Goal: Complete application form: Complete application form

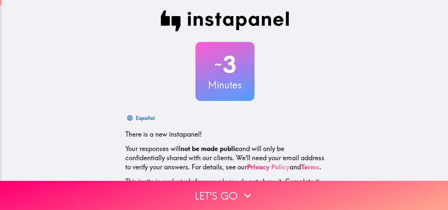
scroll to position [63, 0]
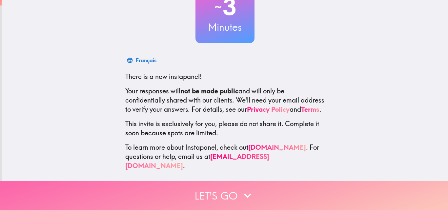
click at [257, 202] on button "Let's go" at bounding box center [224, 195] width 448 height 29
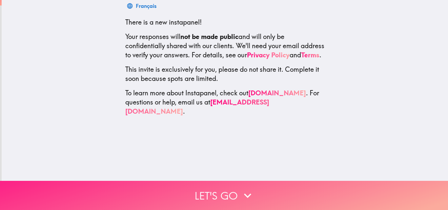
scroll to position [0, 0]
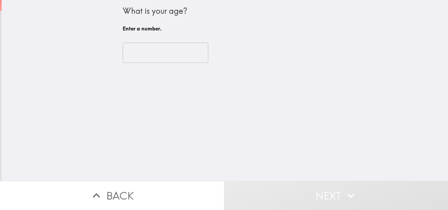
click at [160, 52] on input "number" at bounding box center [166, 53] width 86 height 20
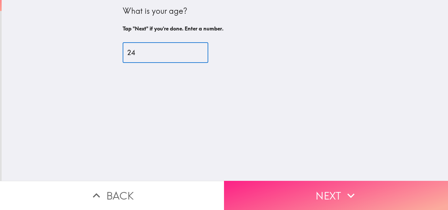
type input "24"
click at [322, 189] on button "Next" at bounding box center [336, 195] width 224 height 29
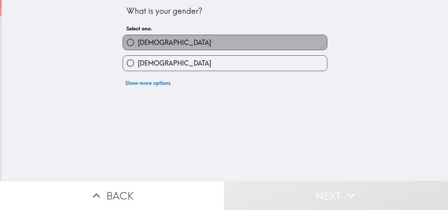
click at [167, 42] on label "[DEMOGRAPHIC_DATA]" at bounding box center [225, 42] width 204 height 15
click at [138, 42] on input "[DEMOGRAPHIC_DATA]" at bounding box center [130, 42] width 15 height 15
radio input "true"
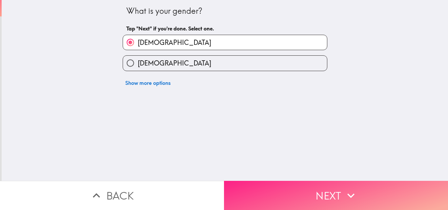
click at [272, 194] on button "Next" at bounding box center [336, 195] width 224 height 29
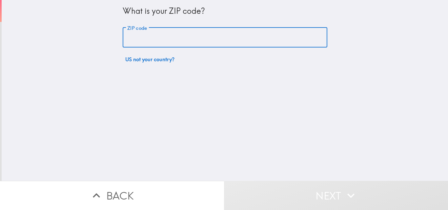
click at [174, 40] on input "ZIP code" at bounding box center [225, 38] width 205 height 20
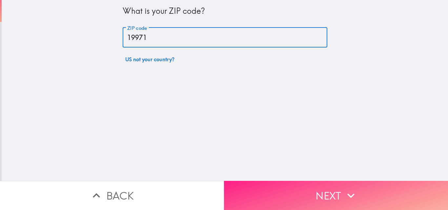
type input "19971"
click at [294, 193] on button "Next" at bounding box center [336, 195] width 224 height 29
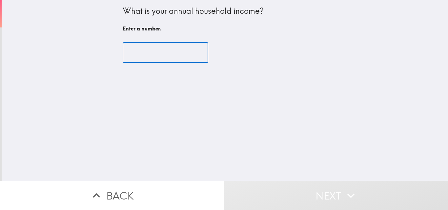
click at [165, 59] on input "number" at bounding box center [166, 53] width 86 height 20
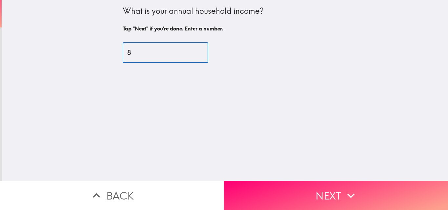
type input "89"
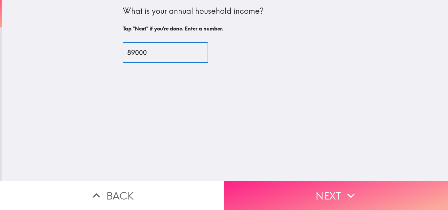
type input "89000"
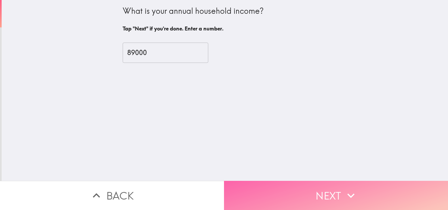
click at [302, 197] on button "Next" at bounding box center [336, 195] width 224 height 29
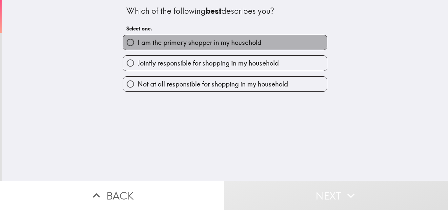
click at [184, 44] on span "I am the primary shopper in my household" at bounding box center [200, 42] width 124 height 9
click at [138, 44] on input "I am the primary shopper in my household" at bounding box center [130, 42] width 15 height 15
radio input "true"
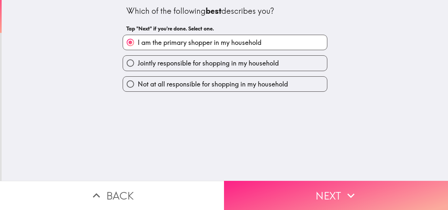
click at [302, 186] on button "Next" at bounding box center [336, 195] width 224 height 29
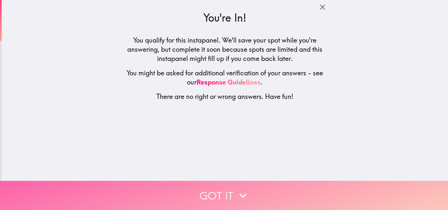
click at [247, 189] on icon "button" at bounding box center [243, 196] width 14 height 14
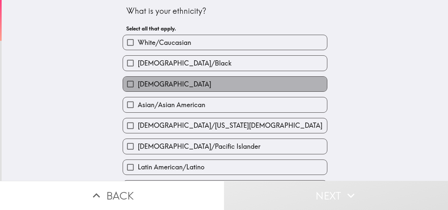
click at [180, 84] on label "[DEMOGRAPHIC_DATA]" at bounding box center [225, 84] width 204 height 15
click at [138, 84] on input "[DEMOGRAPHIC_DATA]" at bounding box center [130, 84] width 15 height 15
checkbox input "true"
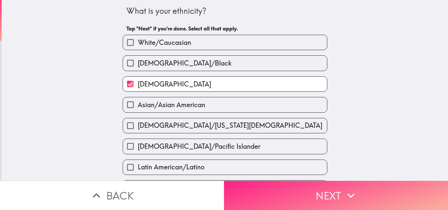
click at [322, 181] on button "Next" at bounding box center [336, 195] width 224 height 29
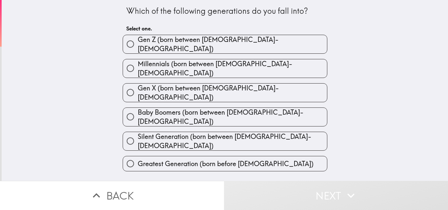
click at [369, 59] on div "Which of the following generations do you fall into? Select one. [PERSON_NAME] …" at bounding box center [225, 90] width 447 height 181
click at [199, 40] on span "Gen Z (born between [DEMOGRAPHIC_DATA]-[DEMOGRAPHIC_DATA])" at bounding box center [232, 44] width 189 height 18
click at [138, 40] on input "Gen Z (born between [DEMOGRAPHIC_DATA]-[DEMOGRAPHIC_DATA])" at bounding box center [130, 44] width 15 height 15
radio input "true"
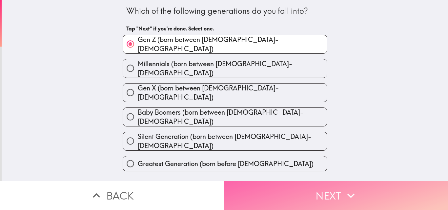
click at [263, 200] on button "Next" at bounding box center [336, 195] width 224 height 29
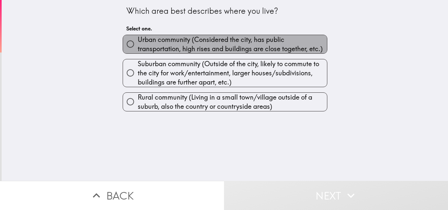
click at [209, 43] on span "Urban community (Considered the city, has public transportation, high rises and…" at bounding box center [232, 44] width 189 height 18
click at [138, 43] on input "Urban community (Considered the city, has public transportation, high rises and…" at bounding box center [130, 44] width 15 height 15
radio input "true"
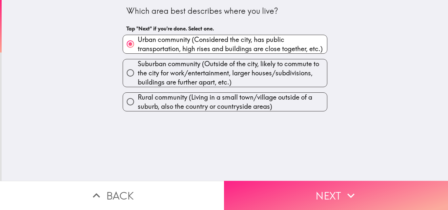
click at [279, 181] on button "Next" at bounding box center [336, 195] width 224 height 29
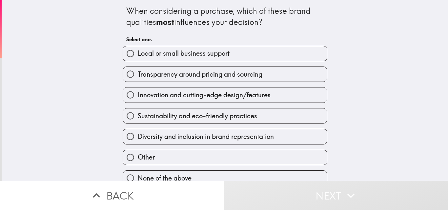
click at [206, 113] on span "Sustainability and eco-friendly practices" at bounding box center [197, 116] width 119 height 9
click at [138, 113] on input "Sustainability and eco-friendly practices" at bounding box center [130, 116] width 15 height 15
radio input "true"
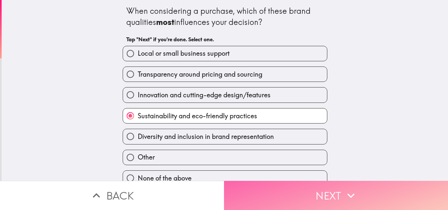
click at [260, 184] on button "Next" at bounding box center [336, 195] width 224 height 29
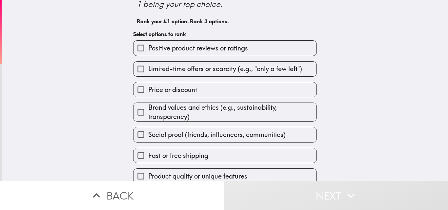
scroll to position [49, 0]
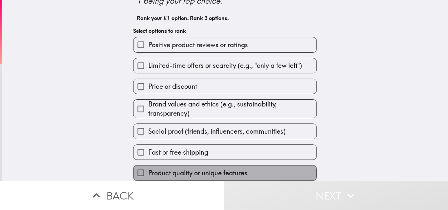
click at [202, 166] on label "Product quality or unique features" at bounding box center [225, 173] width 183 height 15
click at [148, 166] on input "Product quality or unique features" at bounding box center [141, 173] width 15 height 15
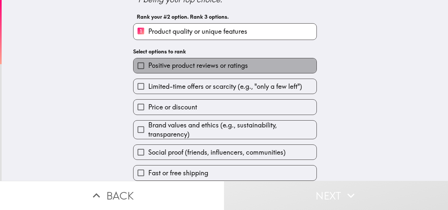
click at [196, 65] on span "Positive product reviews or ratings" at bounding box center [198, 65] width 100 height 9
click at [148, 65] on input "Positive product reviews or ratings" at bounding box center [141, 65] width 15 height 15
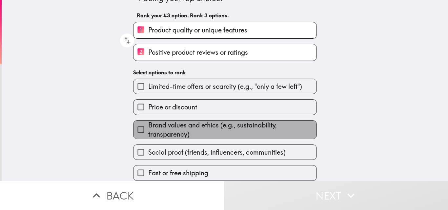
click at [192, 125] on span "Brand values and ethics (e.g., sustainability, transparency)" at bounding box center [232, 130] width 168 height 18
click at [148, 125] on input "Brand values and ethics (e.g., sustainability, transparency)" at bounding box center [141, 129] width 15 height 15
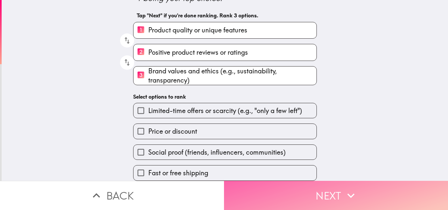
click at [296, 193] on button "Next" at bounding box center [336, 195] width 224 height 29
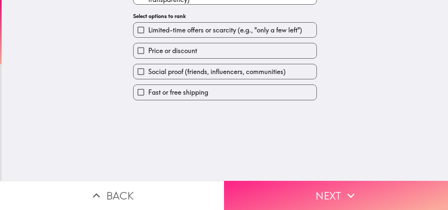
scroll to position [0, 0]
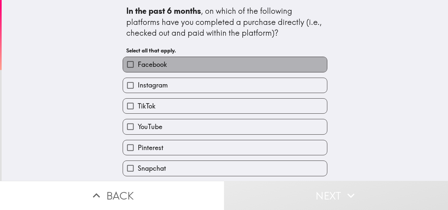
click at [217, 62] on label "Facebook" at bounding box center [225, 64] width 204 height 15
click at [138, 62] on input "Facebook" at bounding box center [130, 64] width 15 height 15
checkbox input "true"
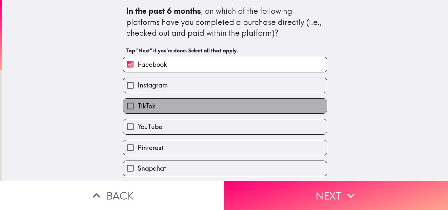
click at [184, 108] on label "TikTok" at bounding box center [225, 106] width 204 height 15
click at [138, 108] on input "TikTok" at bounding box center [130, 106] width 15 height 15
checkbox input "true"
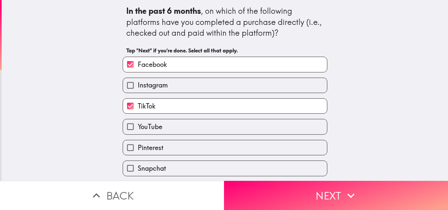
click at [218, 89] on label "Instagram" at bounding box center [225, 85] width 204 height 15
click at [138, 89] on input "Instagram" at bounding box center [130, 85] width 15 height 15
checkbox input "true"
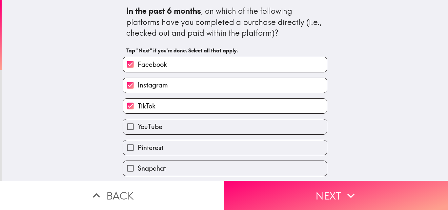
scroll to position [22, 0]
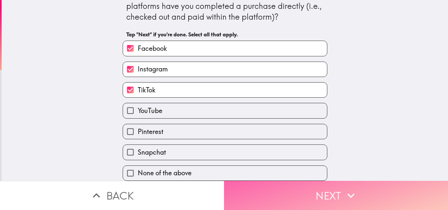
click at [311, 182] on button "Next" at bounding box center [336, 195] width 224 height 29
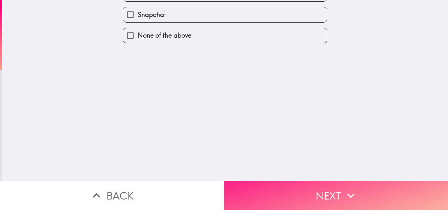
scroll to position [0, 0]
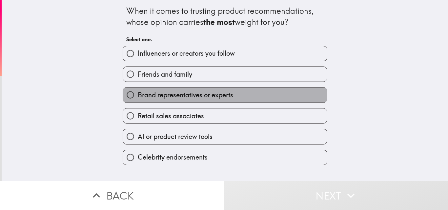
click at [193, 89] on label "Brand representatives or experts" at bounding box center [225, 95] width 204 height 15
click at [138, 89] on input "Brand representatives or experts" at bounding box center [130, 95] width 15 height 15
radio input "true"
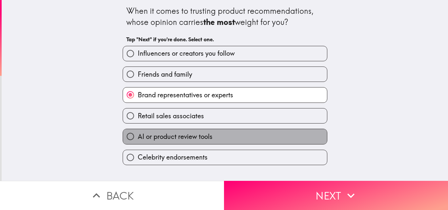
click at [230, 137] on label "AI or product review tools" at bounding box center [225, 136] width 204 height 15
click at [138, 137] on input "AI or product review tools" at bounding box center [130, 136] width 15 height 15
radio input "true"
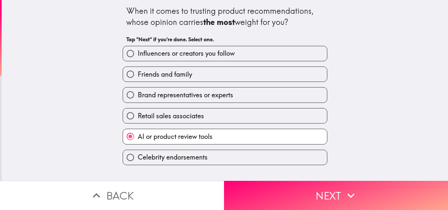
click at [218, 78] on label "Friends and family" at bounding box center [225, 74] width 204 height 15
click at [138, 78] on input "Friends and family" at bounding box center [130, 74] width 15 height 15
radio input "true"
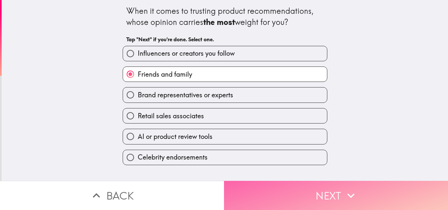
click at [297, 181] on button "Next" at bounding box center [336, 195] width 224 height 29
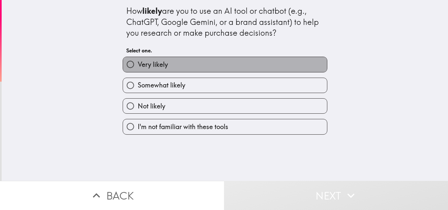
click at [222, 65] on label "Very likely" at bounding box center [225, 64] width 204 height 15
click at [138, 65] on input "Very likely" at bounding box center [130, 64] width 15 height 15
radio input "true"
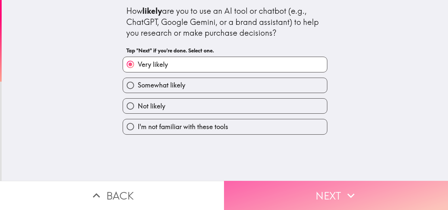
click at [292, 182] on button "Next" at bounding box center [336, 195] width 224 height 29
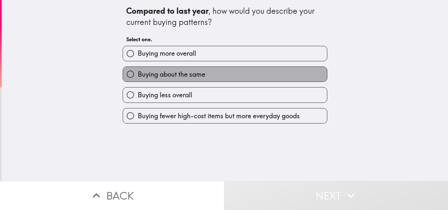
click at [216, 70] on label "Buying about the same" at bounding box center [225, 74] width 204 height 15
click at [138, 70] on input "Buying about the same" at bounding box center [130, 74] width 15 height 15
radio input "true"
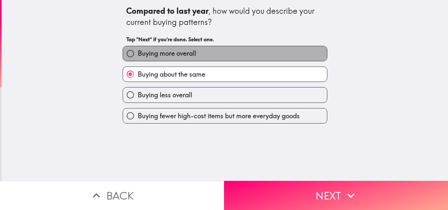
click at [226, 55] on label "Buying more overall" at bounding box center [225, 53] width 204 height 15
click at [138, 55] on input "Buying more overall" at bounding box center [130, 53] width 15 height 15
radio input "true"
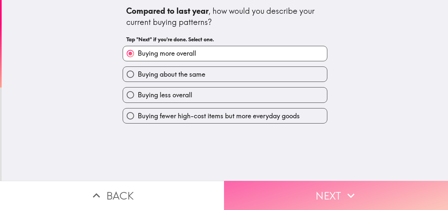
click at [301, 182] on button "Next" at bounding box center [336, 195] width 224 height 29
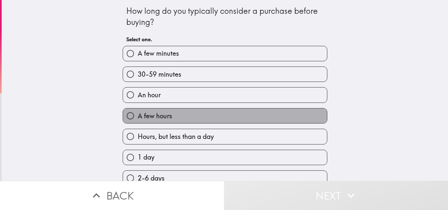
click at [167, 122] on label "A few hours" at bounding box center [225, 116] width 204 height 15
click at [138, 122] on input "A few hours" at bounding box center [130, 116] width 15 height 15
radio input "true"
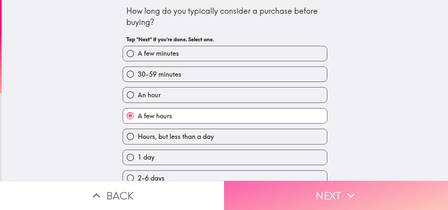
click at [261, 185] on button "Next" at bounding box center [336, 195] width 224 height 29
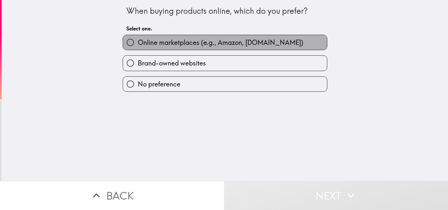
click at [216, 44] on span "Online marketplaces (e.g., Amazon, [DOMAIN_NAME])" at bounding box center [221, 42] width 166 height 9
click at [138, 44] on input "Online marketplaces (e.g., Amazon, [DOMAIN_NAME])" at bounding box center [130, 42] width 15 height 15
radio input "true"
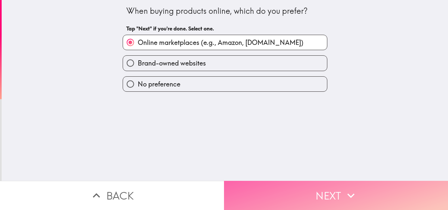
click at [276, 189] on button "Next" at bounding box center [336, 195] width 224 height 29
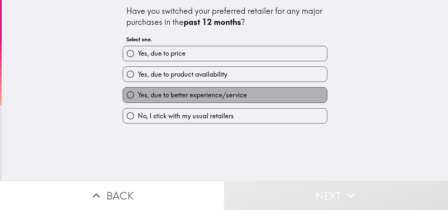
click at [147, 95] on span "Yes, due to better experience/service" at bounding box center [192, 95] width 109 height 9
click at [138, 95] on input "Yes, due to better experience/service" at bounding box center [130, 95] width 15 height 15
radio input "true"
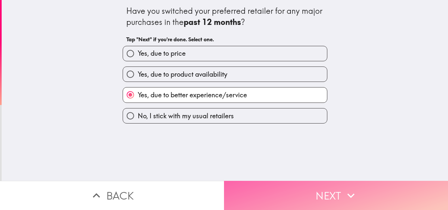
click at [292, 185] on button "Next" at bounding box center [336, 195] width 224 height 29
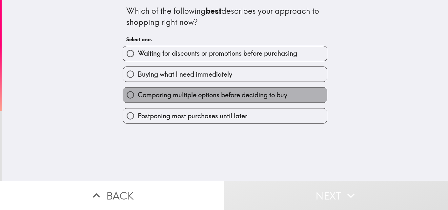
click at [214, 94] on span "Comparing multiple options before deciding to buy" at bounding box center [213, 95] width 150 height 9
click at [138, 94] on input "Comparing multiple options before deciding to buy" at bounding box center [130, 95] width 15 height 15
radio input "true"
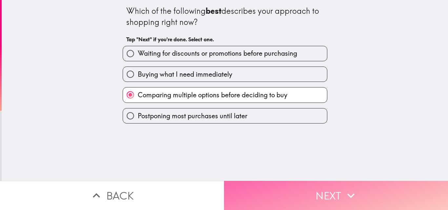
click at [293, 184] on button "Next" at bounding box center [336, 195] width 224 height 29
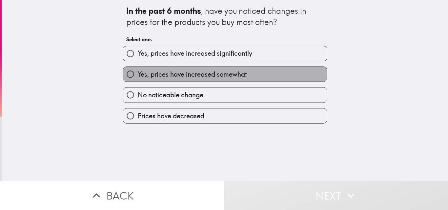
click at [204, 71] on span "Yes, prices have increased somewhat" at bounding box center [192, 74] width 109 height 9
click at [138, 71] on input "Yes, prices have increased somewhat" at bounding box center [130, 74] width 15 height 15
radio input "true"
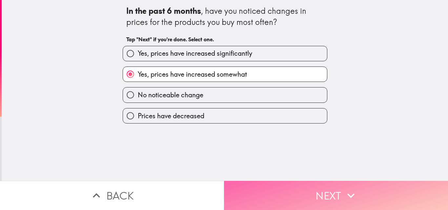
click at [275, 183] on button "Next" at bounding box center [336, 195] width 224 height 29
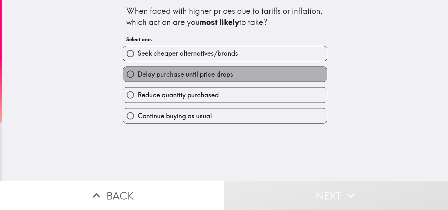
click at [195, 72] on span "Delay purchase until price drops" at bounding box center [186, 74] width 96 height 9
click at [138, 72] on input "Delay purchase until price drops" at bounding box center [130, 74] width 15 height 15
radio input "true"
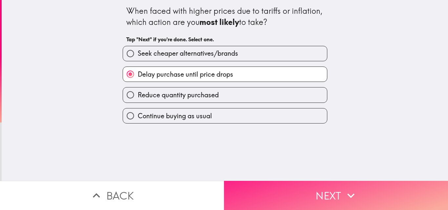
click at [297, 196] on button "Next" at bounding box center [336, 195] width 224 height 29
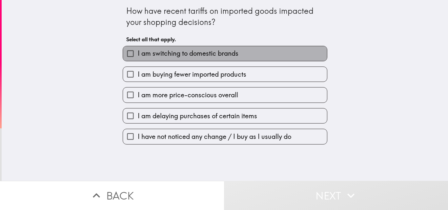
click at [200, 54] on span "I am switching to domestic brands" at bounding box center [188, 53] width 101 height 9
click at [138, 54] on input "I am switching to domestic brands" at bounding box center [130, 53] width 15 height 15
checkbox input "true"
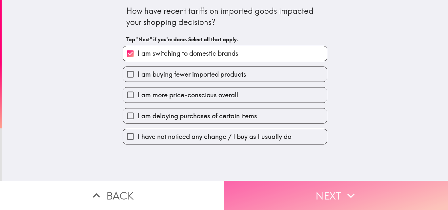
click at [282, 181] on button "Next" at bounding box center [336, 195] width 224 height 29
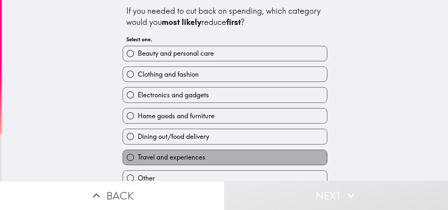
click at [202, 162] on label "Travel and experiences" at bounding box center [225, 157] width 204 height 15
click at [138, 162] on input "Travel and experiences" at bounding box center [130, 157] width 15 height 15
radio input "true"
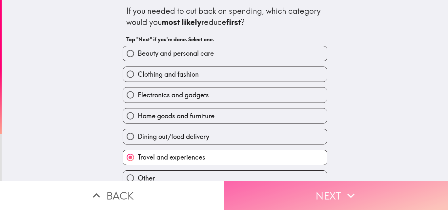
click at [274, 199] on button "Next" at bounding box center [336, 195] width 224 height 29
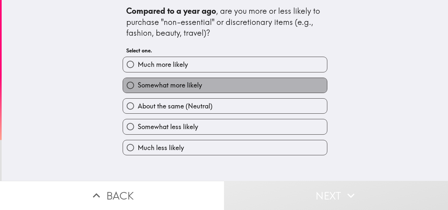
click at [191, 81] on span "Somewhat more likely" at bounding box center [170, 85] width 64 height 9
click at [138, 81] on input "Somewhat more likely" at bounding box center [130, 85] width 15 height 15
radio input "true"
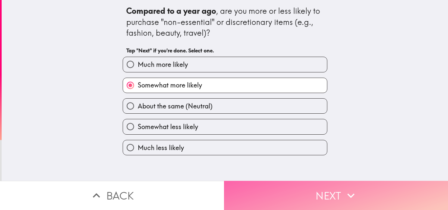
click at [268, 181] on button "Next" at bounding box center [336, 195] width 224 height 29
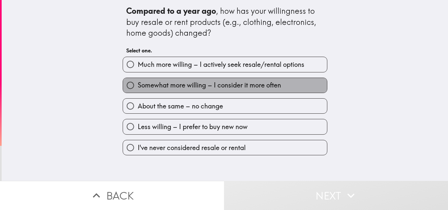
click at [212, 91] on label "Somewhat more willing – I consider it more often" at bounding box center [225, 85] width 204 height 15
click at [138, 91] on input "Somewhat more willing – I consider it more often" at bounding box center [130, 85] width 15 height 15
radio input "true"
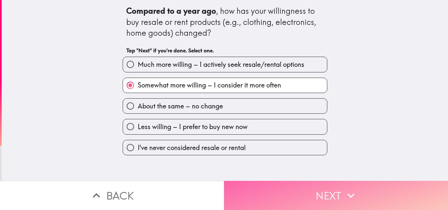
click at [270, 182] on button "Next" at bounding box center [336, 195] width 224 height 29
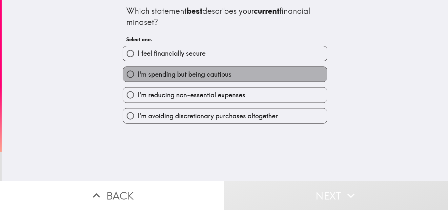
click at [200, 75] on span "I'm spending but being cautious" at bounding box center [185, 74] width 94 height 9
click at [138, 75] on input "I'm spending but being cautious" at bounding box center [130, 74] width 15 height 15
radio input "true"
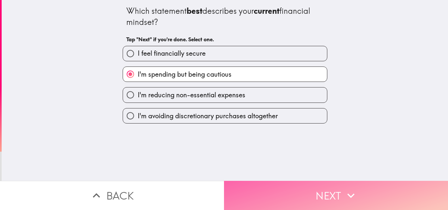
click at [305, 188] on button "Next" at bounding box center [336, 195] width 224 height 29
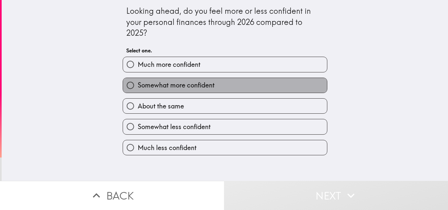
click at [218, 82] on label "Somewhat more confident" at bounding box center [225, 85] width 204 height 15
click at [138, 82] on input "Somewhat more confident" at bounding box center [130, 85] width 15 height 15
radio input "true"
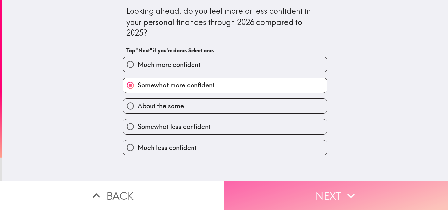
click at [284, 191] on button "Next" at bounding box center [336, 195] width 224 height 29
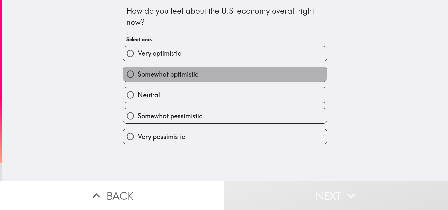
click at [185, 80] on label "Somewhat optimistic" at bounding box center [225, 74] width 204 height 15
click at [138, 80] on input "Somewhat optimistic" at bounding box center [130, 74] width 15 height 15
radio input "true"
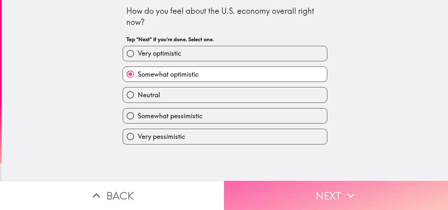
click at [300, 183] on button "Next" at bounding box center [336, 195] width 224 height 29
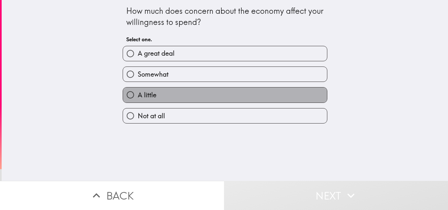
click at [197, 92] on label "A little" at bounding box center [225, 95] width 204 height 15
click at [138, 92] on input "A little" at bounding box center [130, 95] width 15 height 15
radio input "true"
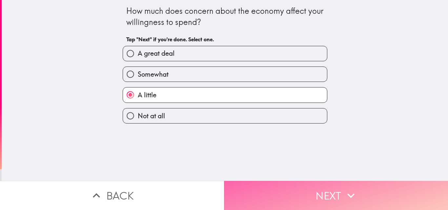
click at [313, 189] on button "Next" at bounding box center [336, 195] width 224 height 29
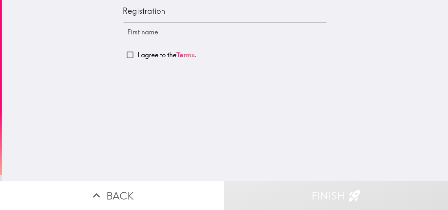
click at [147, 55] on p "I agree to the Terms ." at bounding box center [167, 55] width 59 height 9
click at [138, 55] on input "I agree to the Terms ." at bounding box center [130, 55] width 15 height 15
checkbox input "true"
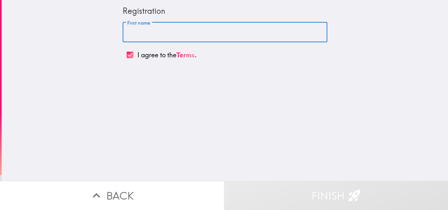
click at [141, 37] on input "First name" at bounding box center [225, 32] width 205 height 20
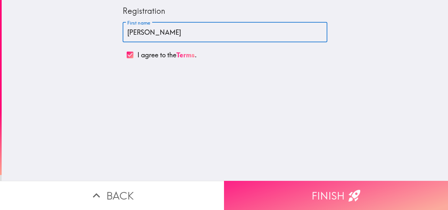
type input "[PERSON_NAME]"
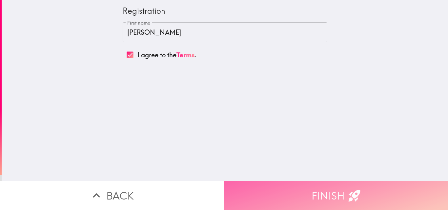
click at [289, 192] on button "Finish" at bounding box center [336, 195] width 224 height 29
